Goal: Transaction & Acquisition: Download file/media

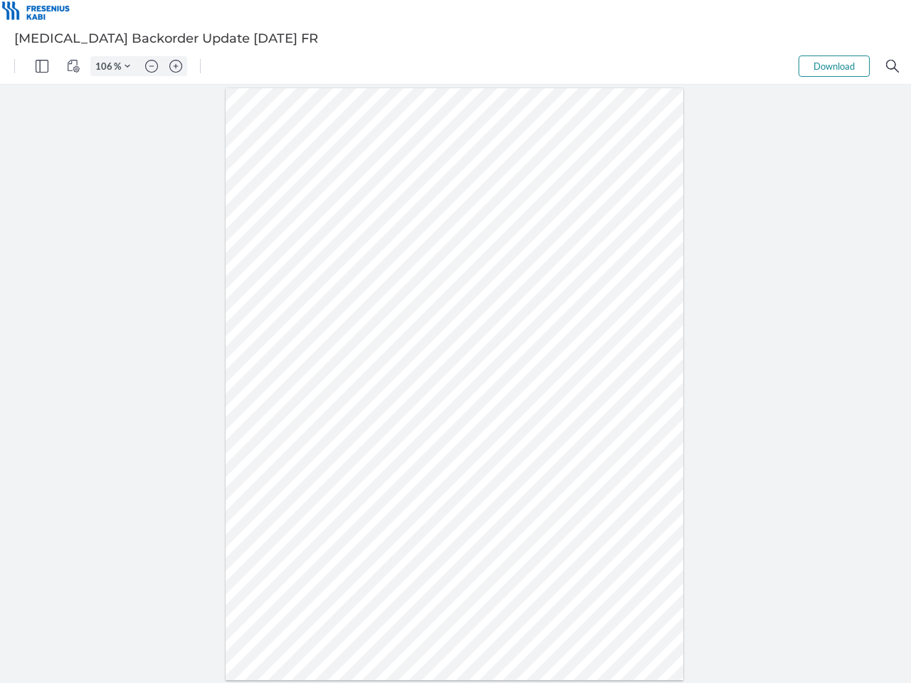
click at [42, 66] on img "Panel" at bounding box center [42, 66] width 13 height 13
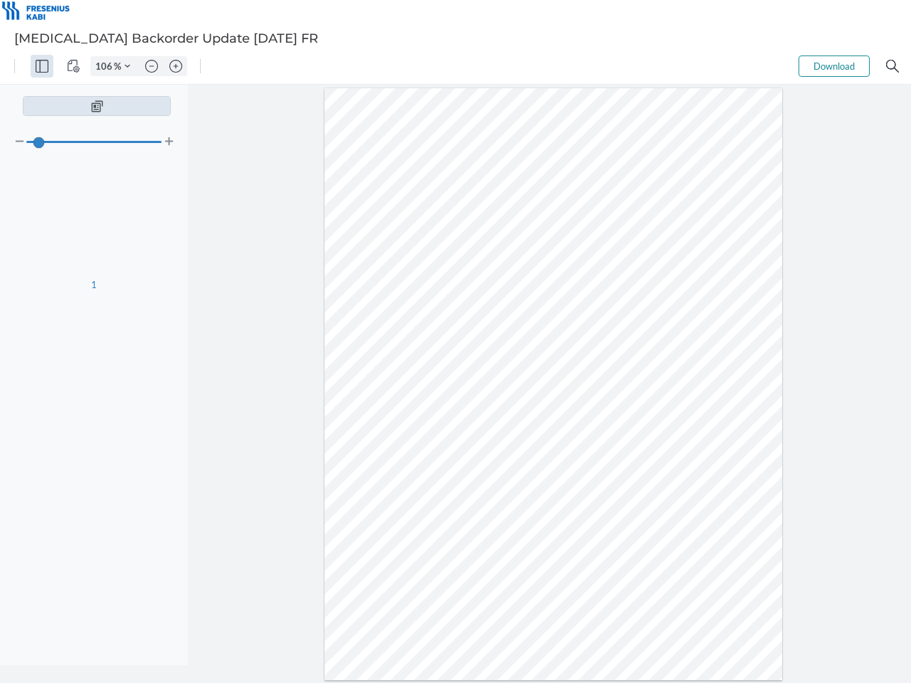
click at [73, 66] on img "View Controls" at bounding box center [73, 66] width 13 height 13
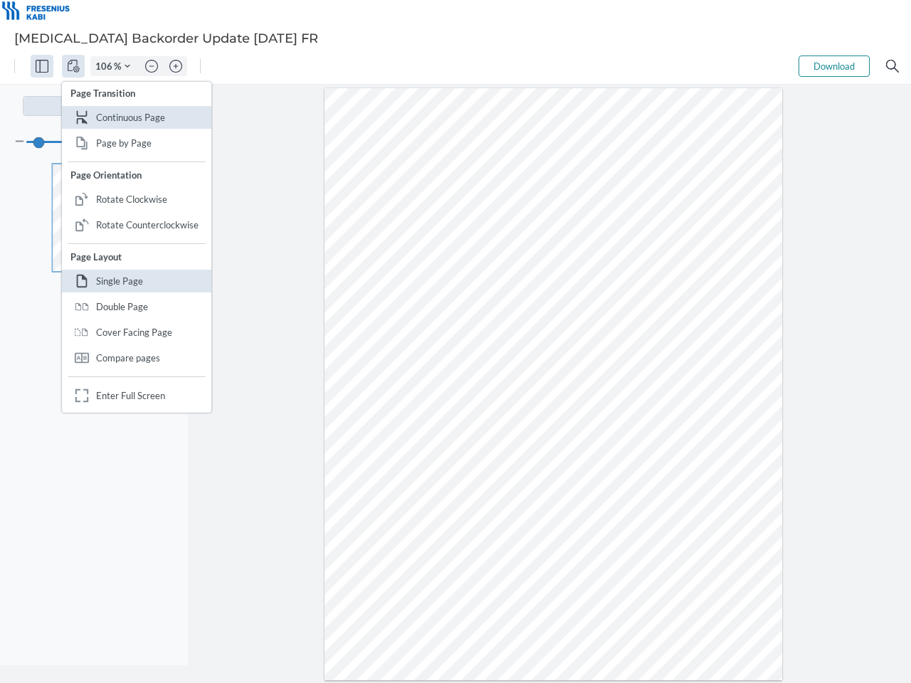
click at [106, 66] on input "106" at bounding box center [102, 66] width 23 height 13
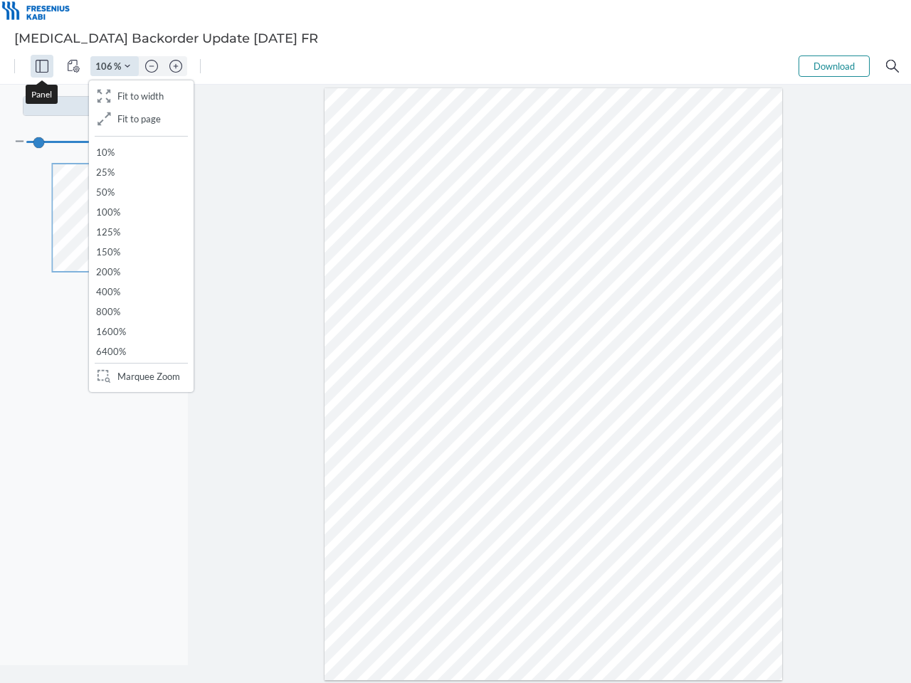
click at [127, 66] on img "Zoom Controls" at bounding box center [128, 66] width 6 height 6
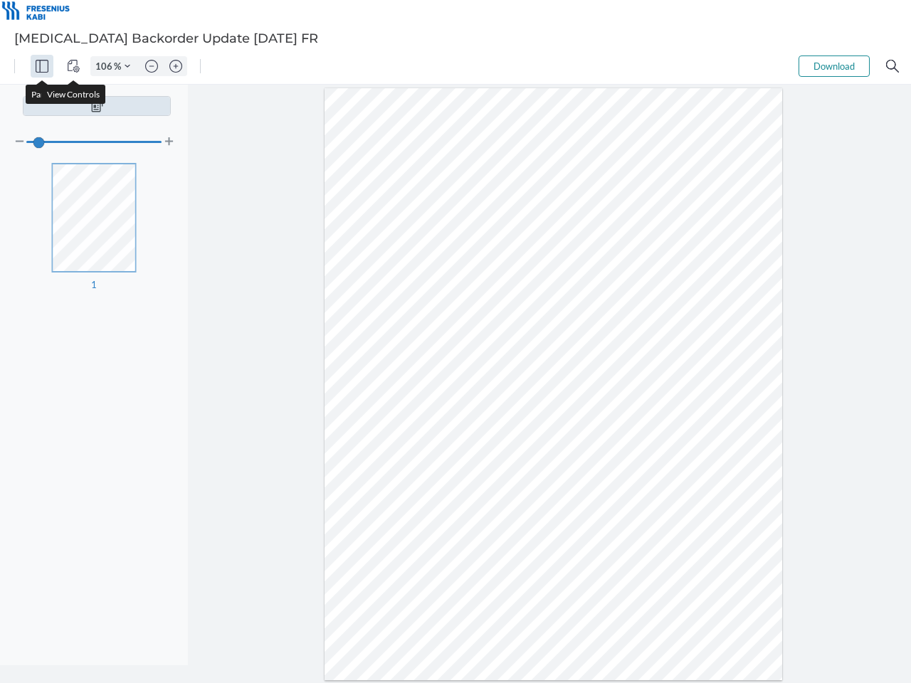
click at [152, 66] on img "Zoom out" at bounding box center [151, 66] width 13 height 13
click at [176, 66] on img "Zoom in" at bounding box center [175, 66] width 13 height 13
type input "106"
click at [834, 66] on button "Download" at bounding box center [833, 66] width 71 height 21
click at [892, 66] on img "Search" at bounding box center [892, 66] width 13 height 13
